Goal: Find specific page/section: Find specific page/section

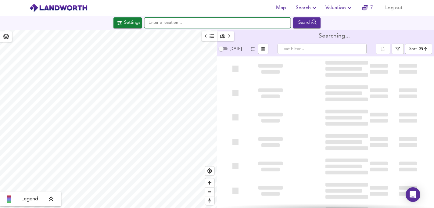
click at [189, 24] on input "text" at bounding box center [217, 23] width 146 height 10
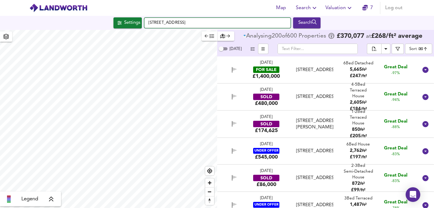
click at [208, 22] on input "[STREET_ADDRESS]" at bounding box center [217, 23] width 146 height 10
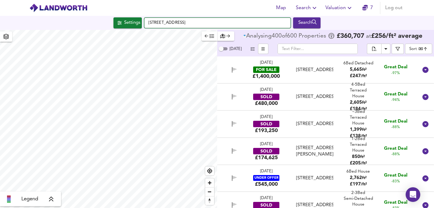
click at [209, 24] on input "[STREET_ADDRESS]" at bounding box center [217, 23] width 146 height 10
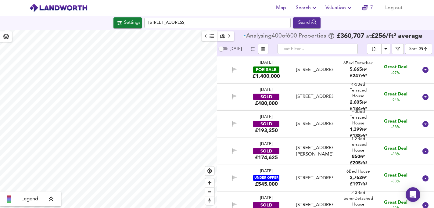
checkbox input "false"
checkbox input "true"
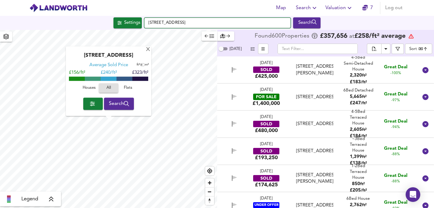
click at [208, 23] on input "[STREET_ADDRESS]" at bounding box center [217, 23] width 146 height 10
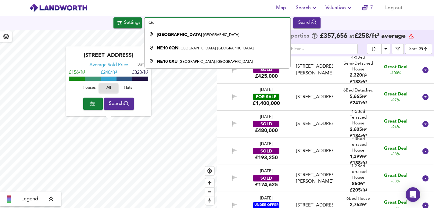
type input "Q"
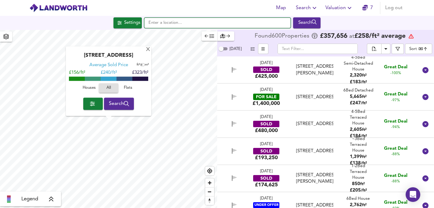
paste input "CF39 9LS"
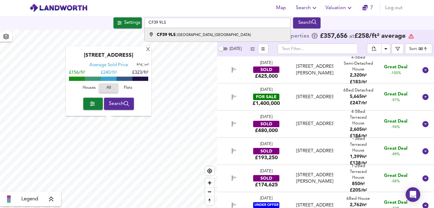
click at [187, 34] on small "[GEOGRAPHIC_DATA], [GEOGRAPHIC_DATA]" at bounding box center [214, 35] width 74 height 4
type input "[STREET_ADDRESS]"
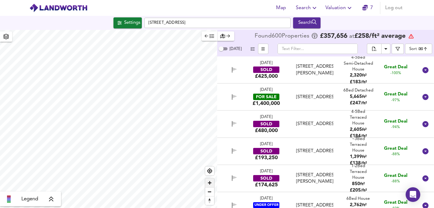
click at [209, 182] on span "Zoom in" at bounding box center [209, 182] width 9 height 9
click at [210, 192] on span "Zoom out" at bounding box center [209, 192] width 9 height 9
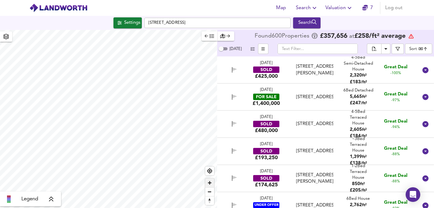
click at [211, 182] on span "Zoom in" at bounding box center [209, 182] width 9 height 9
click at [209, 191] on span "Zoom out" at bounding box center [209, 192] width 9 height 9
click at [210, 180] on span "Zoom in" at bounding box center [209, 182] width 9 height 9
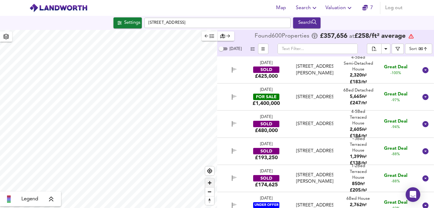
click at [209, 183] on span "Zoom in" at bounding box center [209, 182] width 9 height 9
